Goal: Information Seeking & Learning: Compare options

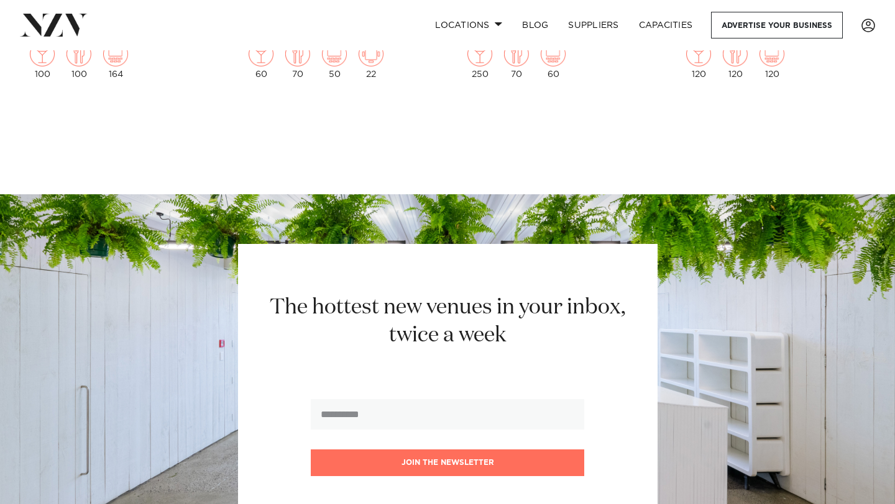
scroll to position [3826, 0]
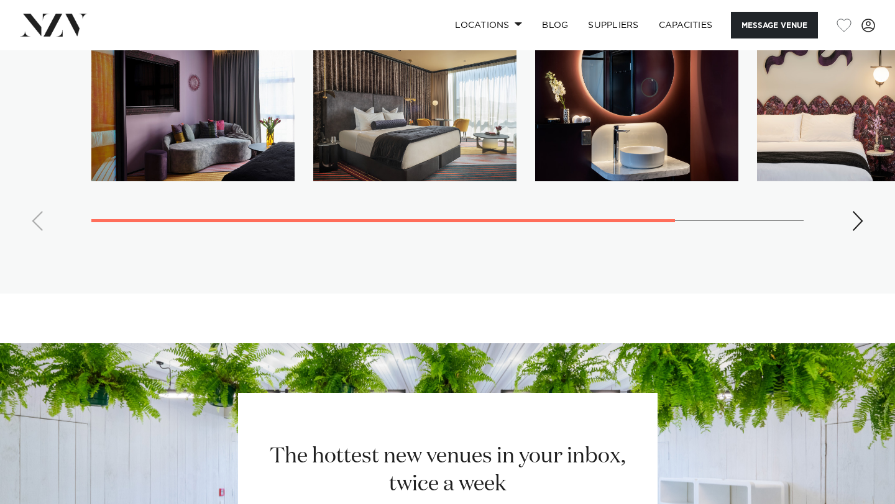
scroll to position [2645, 0]
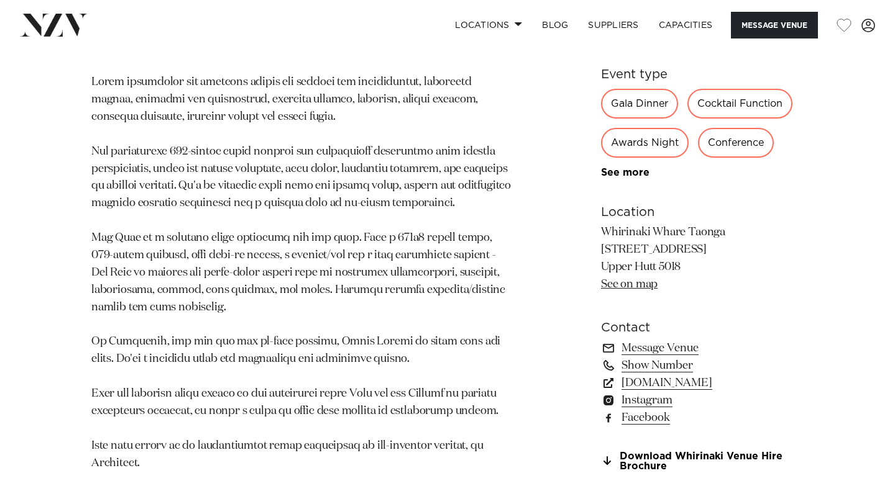
scroll to position [780, 0]
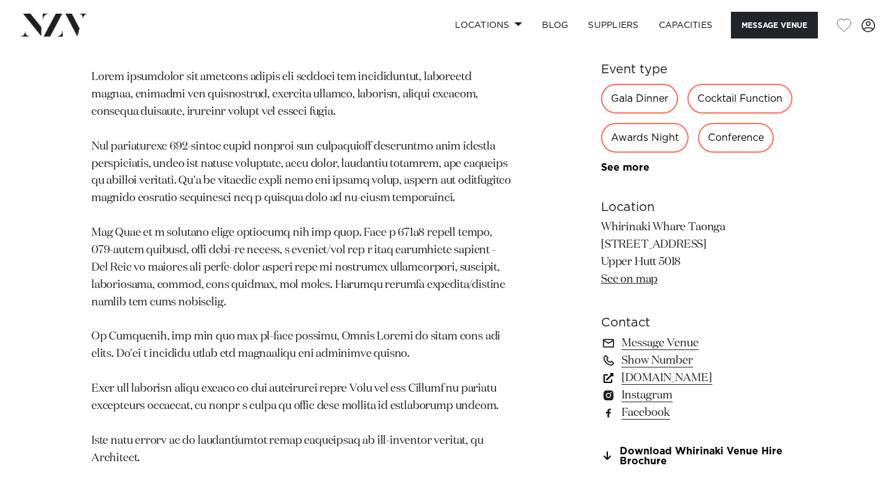
click at [655, 376] on link "www.whirinakiarts.org.nz" at bounding box center [702, 378] width 203 height 17
